Goal: Information Seeking & Learning: Learn about a topic

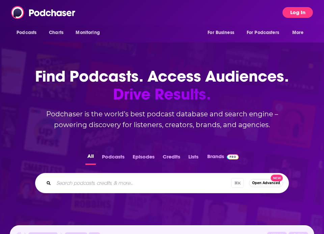
click at [300, 9] on button "Log In" at bounding box center [297, 12] width 30 height 11
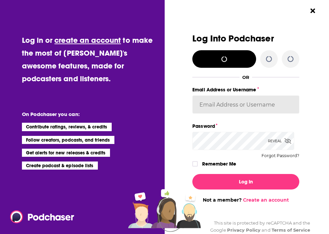
type input "StacHart"
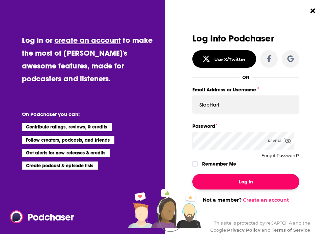
click at [234, 182] on button "Log In" at bounding box center [245, 182] width 107 height 16
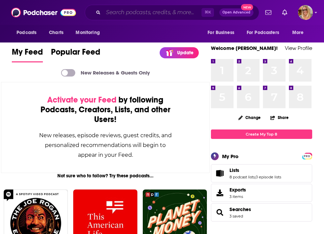
click at [124, 13] on input "Search podcasts, credits, & more..." at bounding box center [152, 12] width 98 height 11
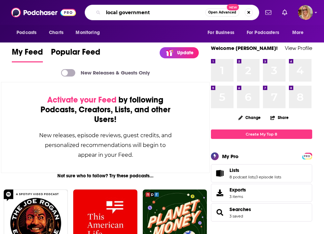
type input "local government"
